Goal: Transaction & Acquisition: Purchase product/service

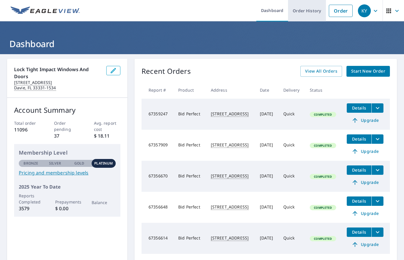
click at [307, 9] on link "Order History" at bounding box center [307, 10] width 38 height 21
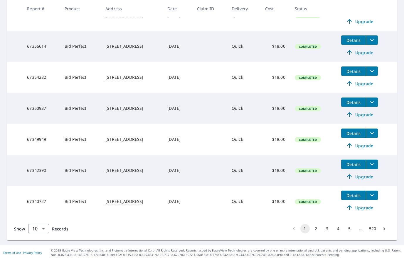
scroll to position [223, 0]
click at [318, 228] on button "2" at bounding box center [315, 228] width 9 height 9
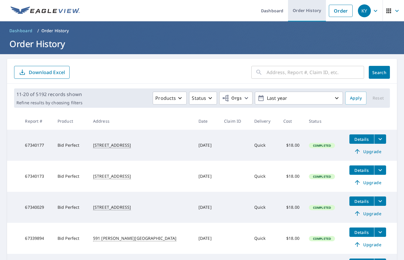
click at [307, 6] on link "Order History" at bounding box center [307, 10] width 38 height 21
click at [342, 10] on link "Order" at bounding box center [340, 11] width 24 height 12
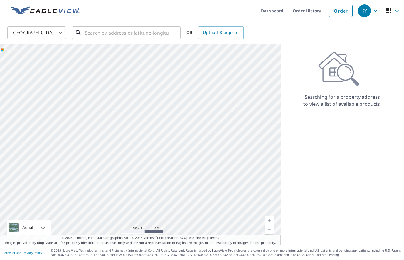
click at [100, 34] on input "text" at bounding box center [127, 33] width 84 height 16
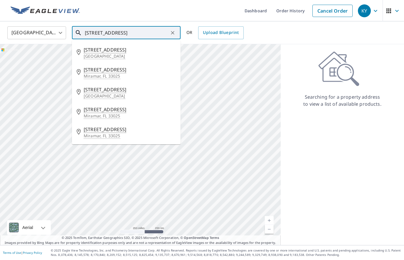
click at [106, 51] on span "[STREET_ADDRESS]" at bounding box center [130, 49] width 92 height 7
type input "[STREET_ADDRESS]"
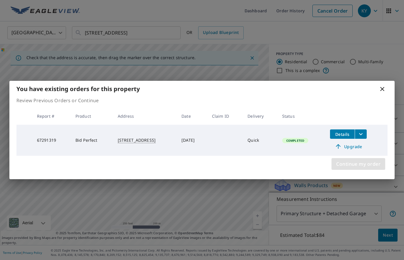
click at [356, 160] on span "Continue my order" at bounding box center [358, 164] width 44 height 8
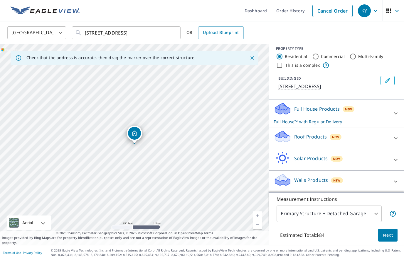
scroll to position [12, 0]
click at [323, 133] on p "Roof Products" at bounding box center [310, 136] width 33 height 7
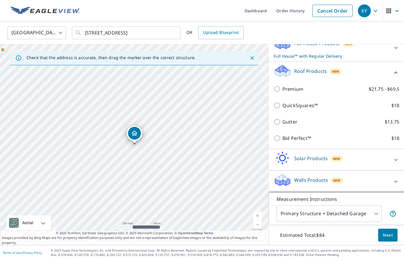
scroll to position [78, 0]
click at [300, 140] on p "Bid Perfect™" at bounding box center [296, 138] width 28 height 7
click at [282, 140] on input "Bid Perfect™ $18" at bounding box center [277, 138] width 9 height 7
checkbox input "true"
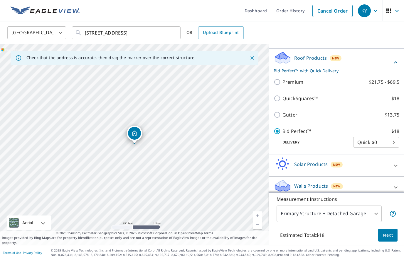
checkbox input "false"
click at [387, 236] on span "Next" at bounding box center [387, 235] width 10 height 7
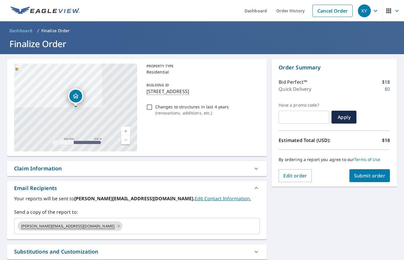
click at [123, 227] on input "text" at bounding box center [185, 226] width 125 height 11
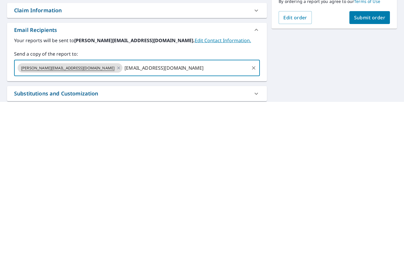
type input "[EMAIL_ADDRESS][DOMAIN_NAME]"
click at [371, 173] on span "Submit order" at bounding box center [369, 176] width 31 height 6
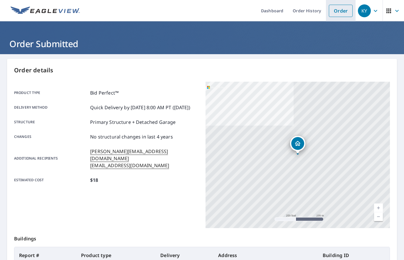
click at [348, 9] on link "Order" at bounding box center [340, 11] width 24 height 12
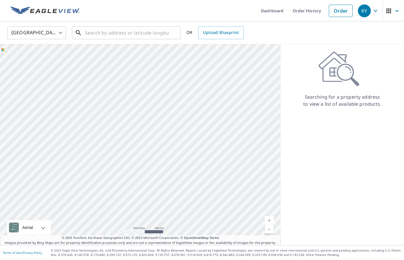
click at [108, 31] on input "text" at bounding box center [127, 33] width 84 height 16
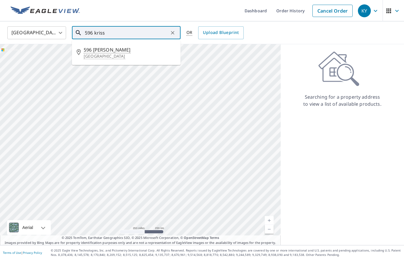
click at [101, 53] on span "596 [PERSON_NAME]" at bounding box center [130, 49] width 92 height 7
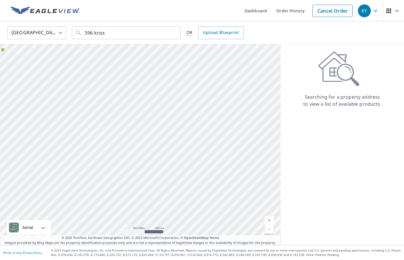
type input "[STREET_ADDRESS][PERSON_NAME]"
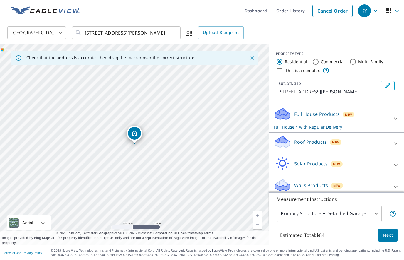
click at [317, 144] on p "Roof Products" at bounding box center [310, 142] width 33 height 7
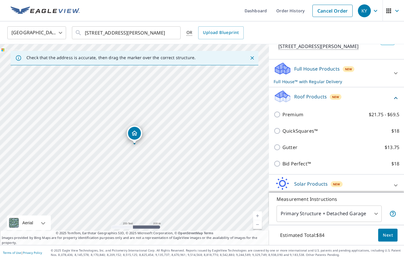
scroll to position [46, 0]
click at [298, 163] on p "Bid Perfect™" at bounding box center [296, 163] width 28 height 7
click at [282, 163] on input "Bid Perfect™ $18" at bounding box center [277, 163] width 9 height 7
checkbox input "true"
checkbox input "false"
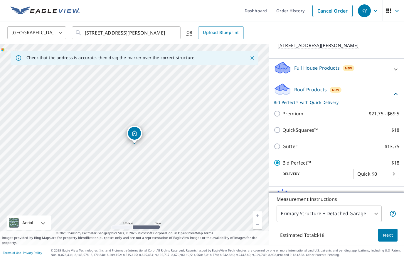
click at [386, 233] on span "Next" at bounding box center [387, 235] width 10 height 7
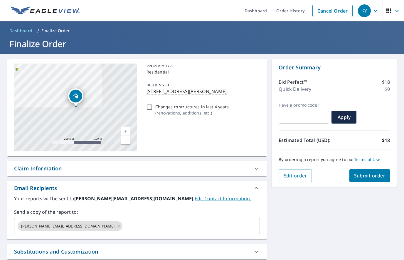
click at [123, 231] on input "text" at bounding box center [185, 226] width 125 height 11
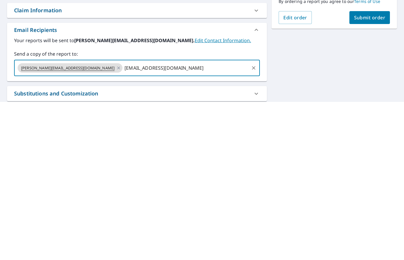
type input "[EMAIL_ADDRESS][DOMAIN_NAME]"
click at [373, 173] on span "Submit order" at bounding box center [369, 176] width 31 height 6
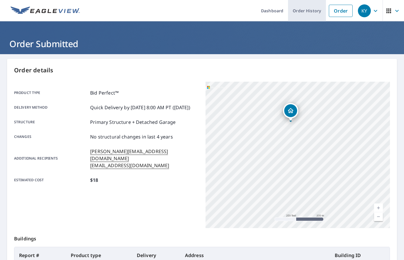
click at [304, 11] on link "Order History" at bounding box center [307, 10] width 38 height 21
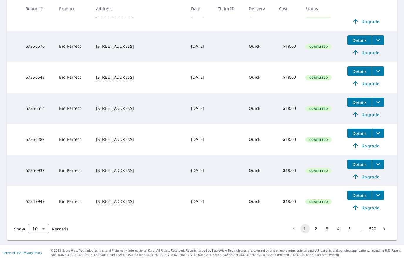
scroll to position [204, 0]
click at [318, 229] on button "2" at bounding box center [315, 228] width 9 height 9
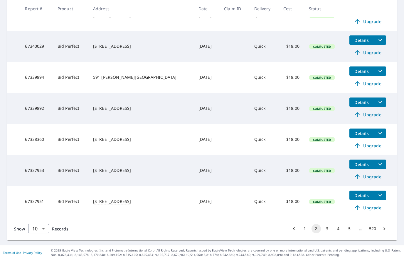
click at [305, 228] on button "1" at bounding box center [304, 228] width 9 height 9
